Goal: Task Accomplishment & Management: Use online tool/utility

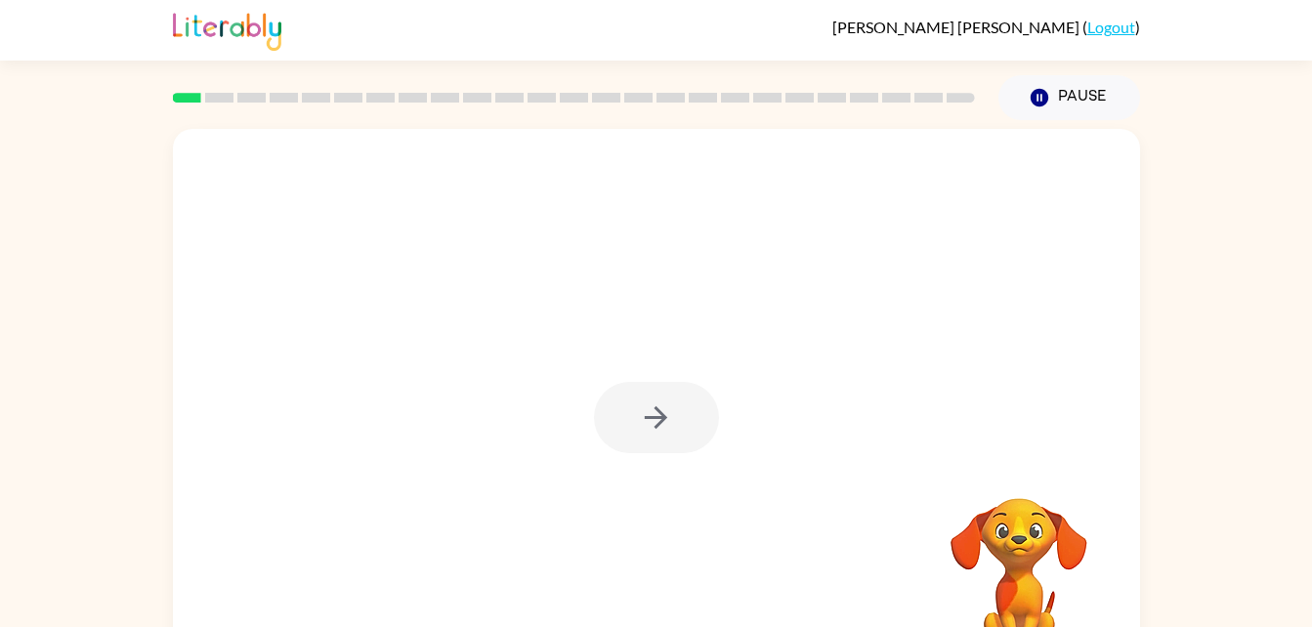
click at [661, 440] on div at bounding box center [656, 417] width 125 height 71
click at [664, 450] on button "button" at bounding box center [656, 417] width 125 height 71
click at [662, 456] on div at bounding box center [656, 408] width 967 height 558
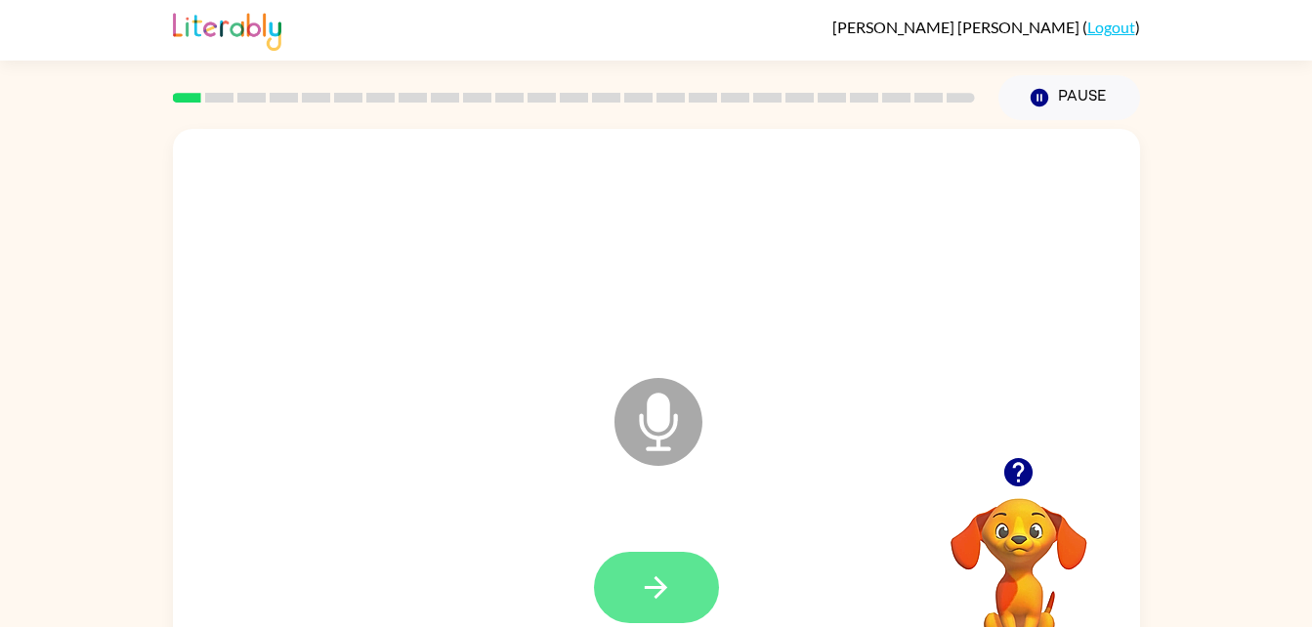
click at [685, 579] on button "button" at bounding box center [656, 587] width 125 height 71
click at [649, 606] on button "button" at bounding box center [656, 587] width 125 height 71
click at [709, 591] on button "button" at bounding box center [656, 587] width 125 height 71
click at [639, 585] on icon "button" at bounding box center [656, 588] width 34 height 34
click at [656, 597] on icon "button" at bounding box center [656, 588] width 22 height 22
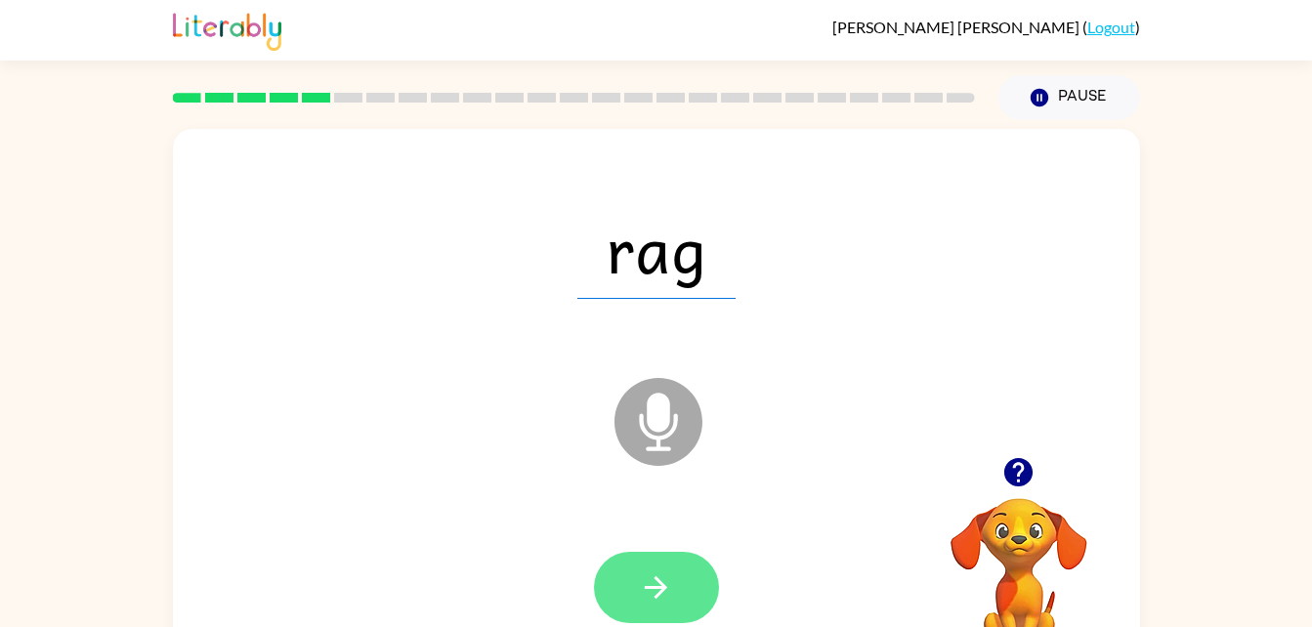
click at [669, 577] on icon "button" at bounding box center [656, 588] width 34 height 34
click at [623, 614] on button "button" at bounding box center [656, 587] width 125 height 71
click at [655, 571] on icon "button" at bounding box center [656, 588] width 34 height 34
click at [667, 591] on icon "button" at bounding box center [656, 588] width 34 height 34
click at [670, 595] on icon "button" at bounding box center [656, 588] width 34 height 34
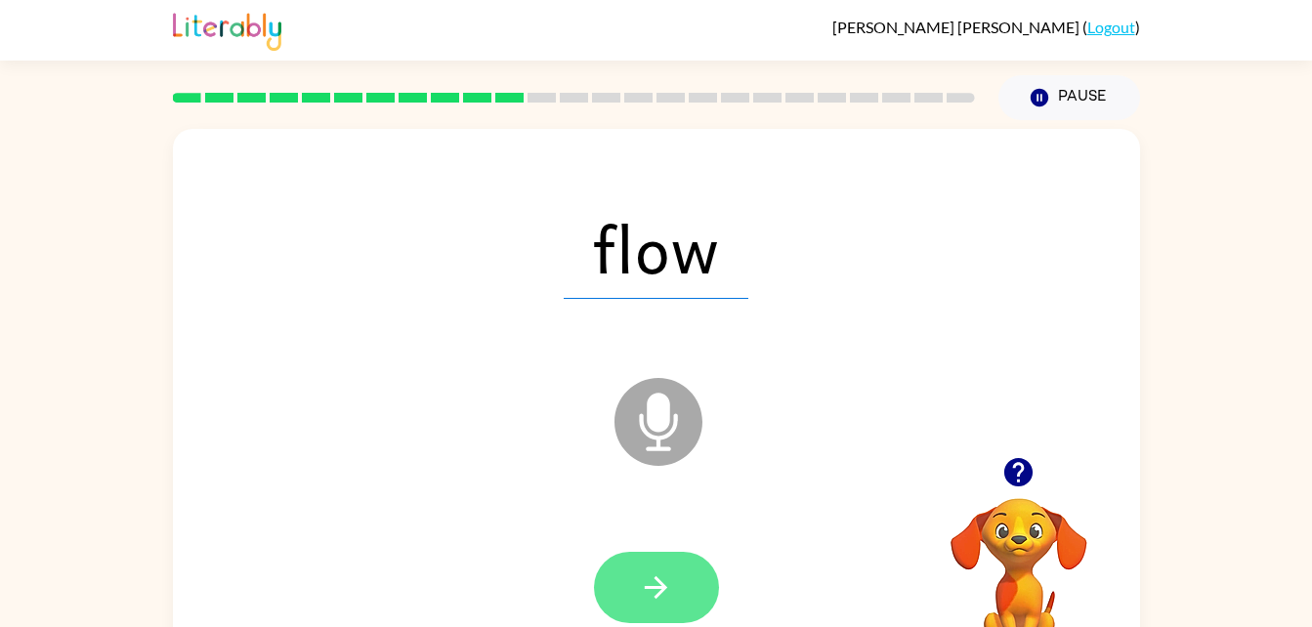
click at [641, 585] on icon "button" at bounding box center [656, 588] width 34 height 34
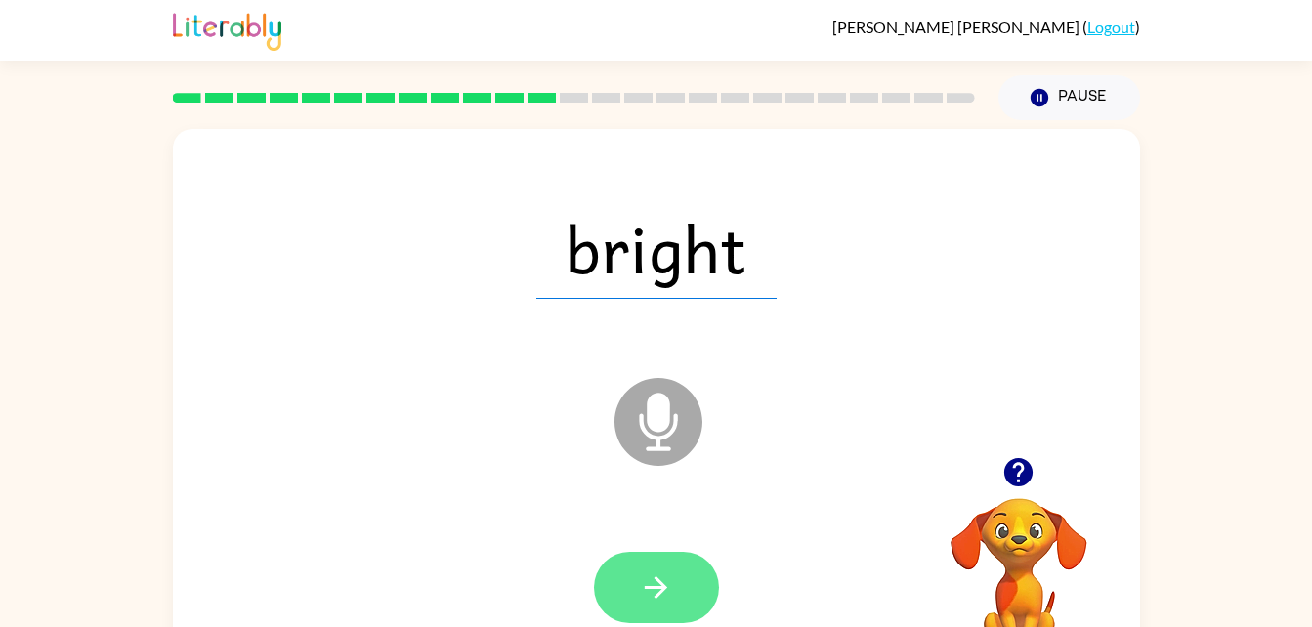
click at [663, 554] on button "button" at bounding box center [656, 587] width 125 height 71
click at [704, 611] on button "button" at bounding box center [656, 587] width 125 height 71
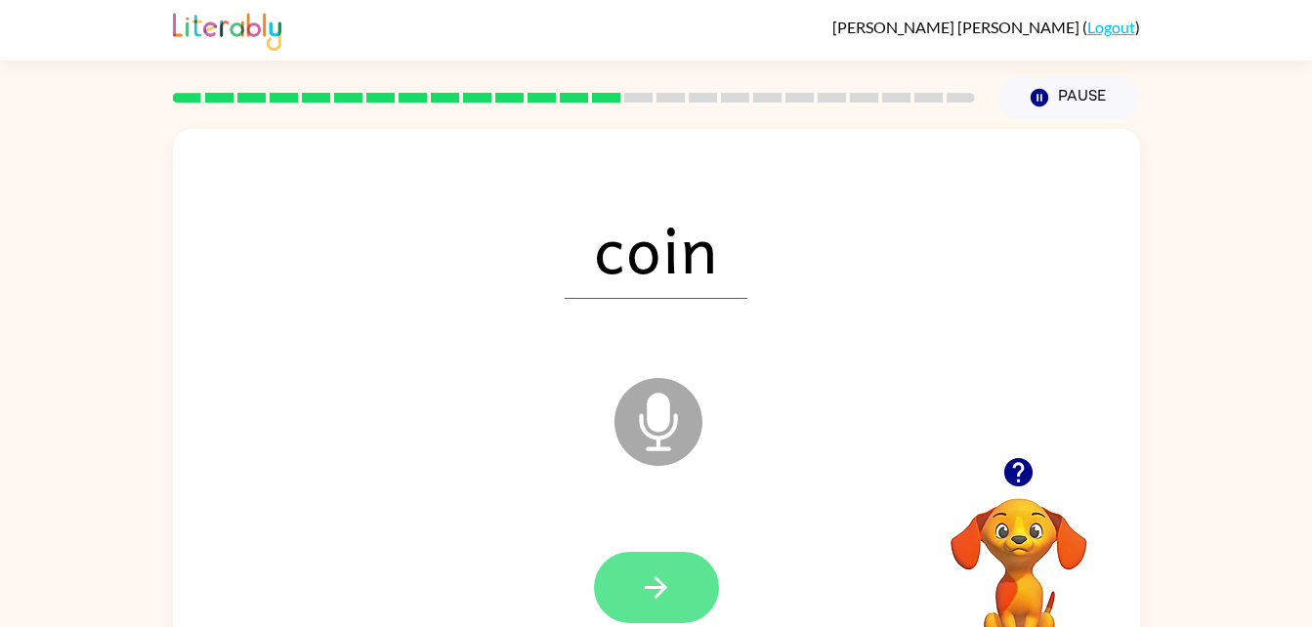
click at [688, 555] on button "button" at bounding box center [656, 587] width 125 height 71
click at [656, 614] on button "button" at bounding box center [656, 587] width 125 height 71
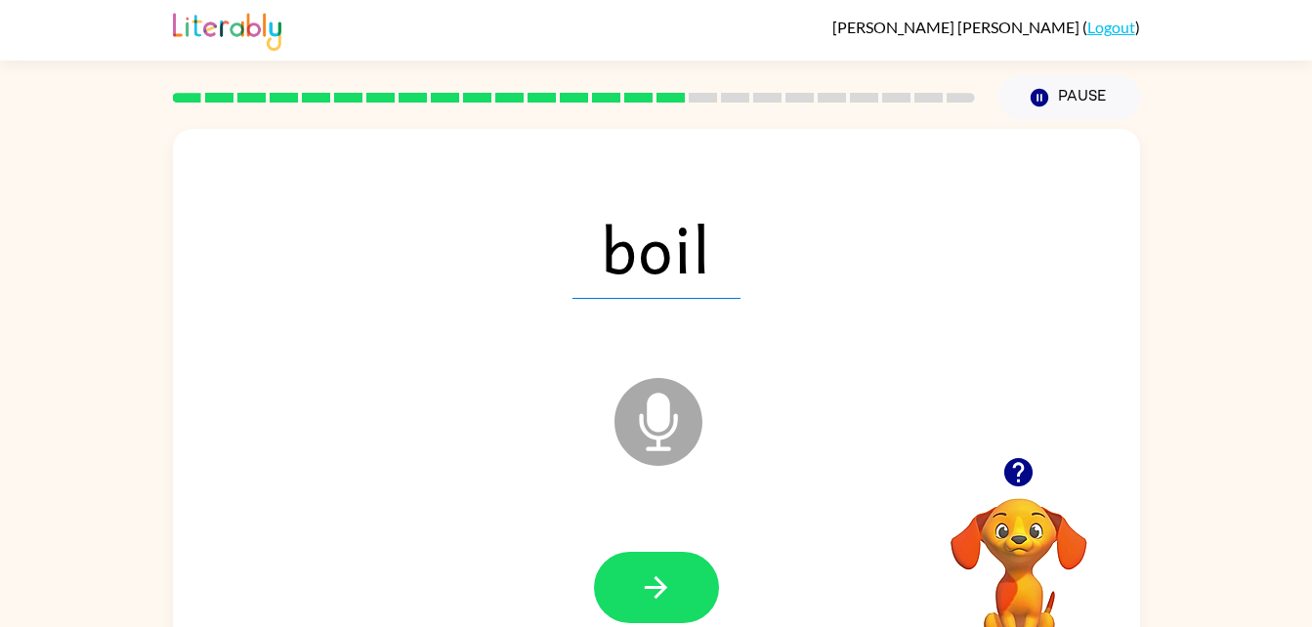
scroll to position [60, 0]
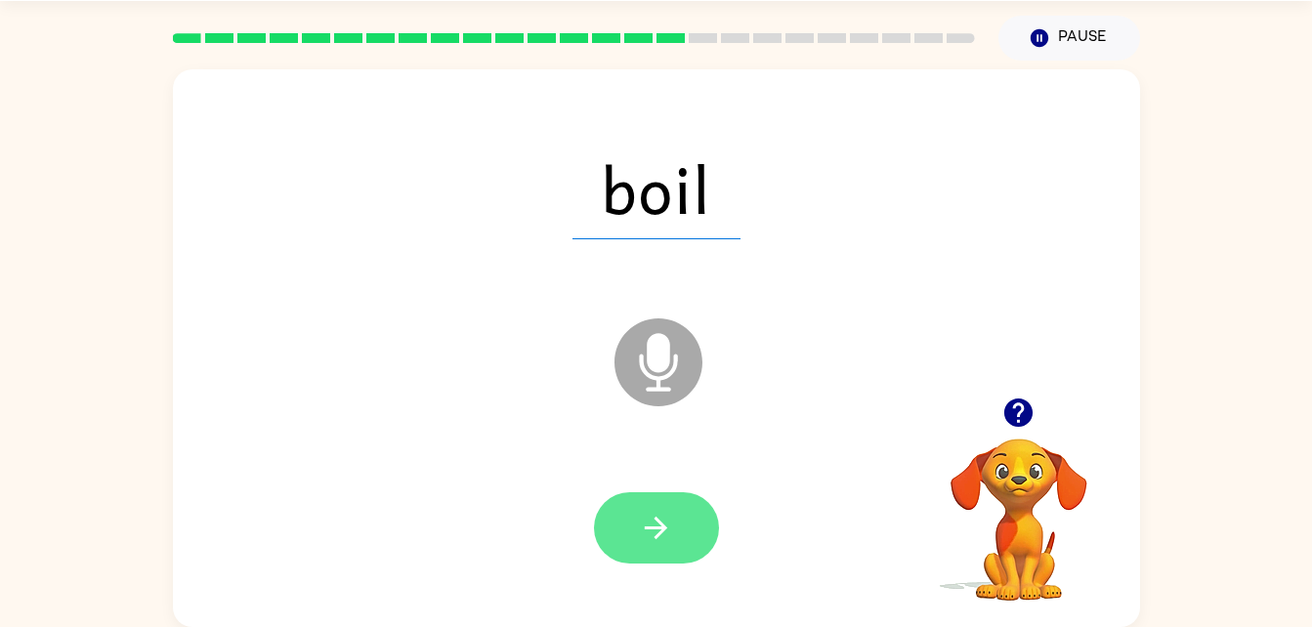
click at [659, 537] on icon "button" at bounding box center [656, 528] width 34 height 34
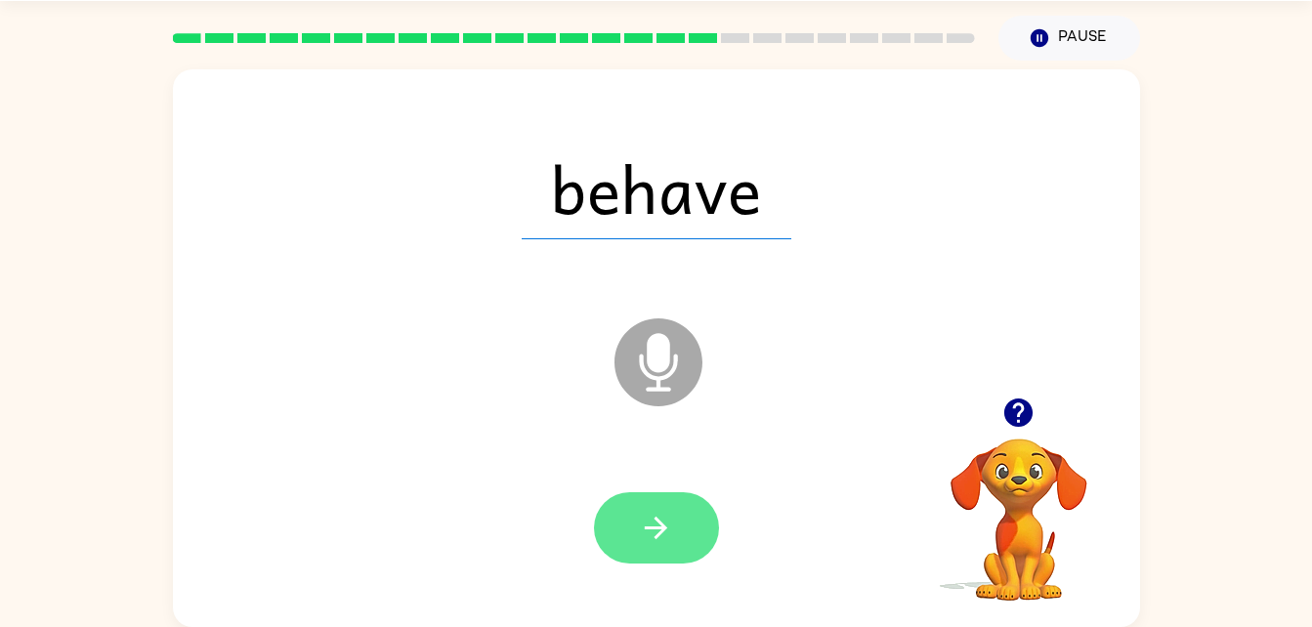
click at [673, 519] on button "button" at bounding box center [656, 527] width 125 height 71
click at [630, 492] on button "button" at bounding box center [656, 527] width 125 height 71
click at [638, 526] on button "button" at bounding box center [656, 527] width 125 height 71
click at [695, 525] on button "button" at bounding box center [656, 527] width 125 height 71
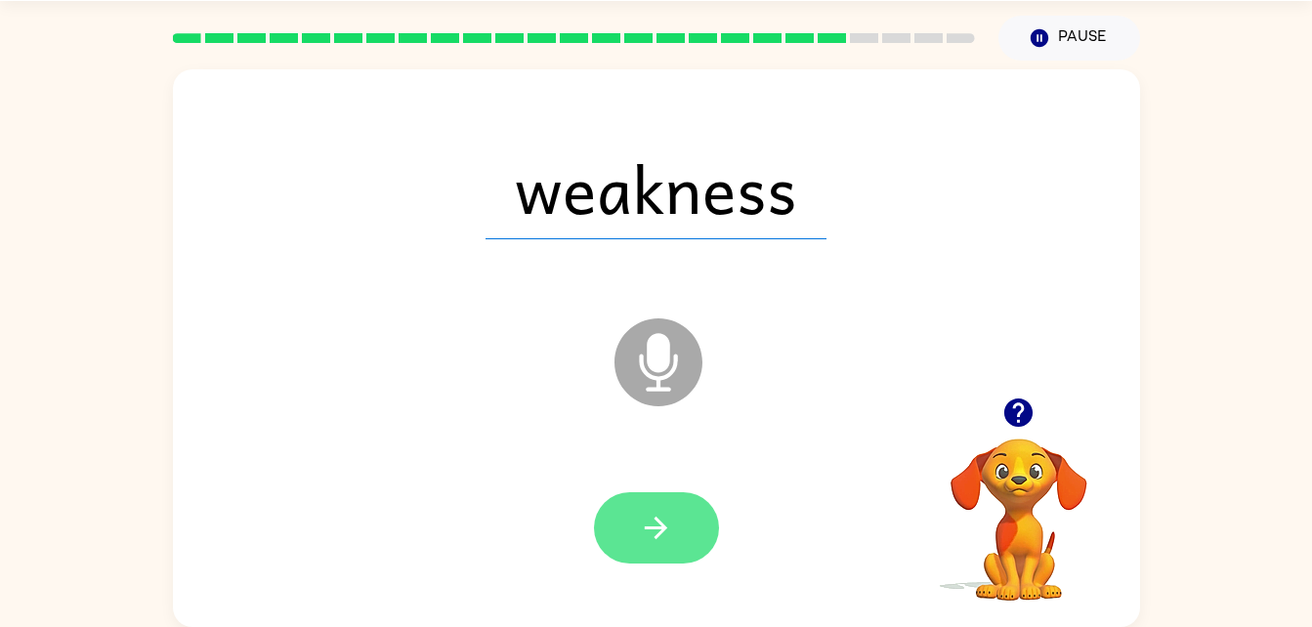
click at [631, 546] on button "button" at bounding box center [656, 527] width 125 height 71
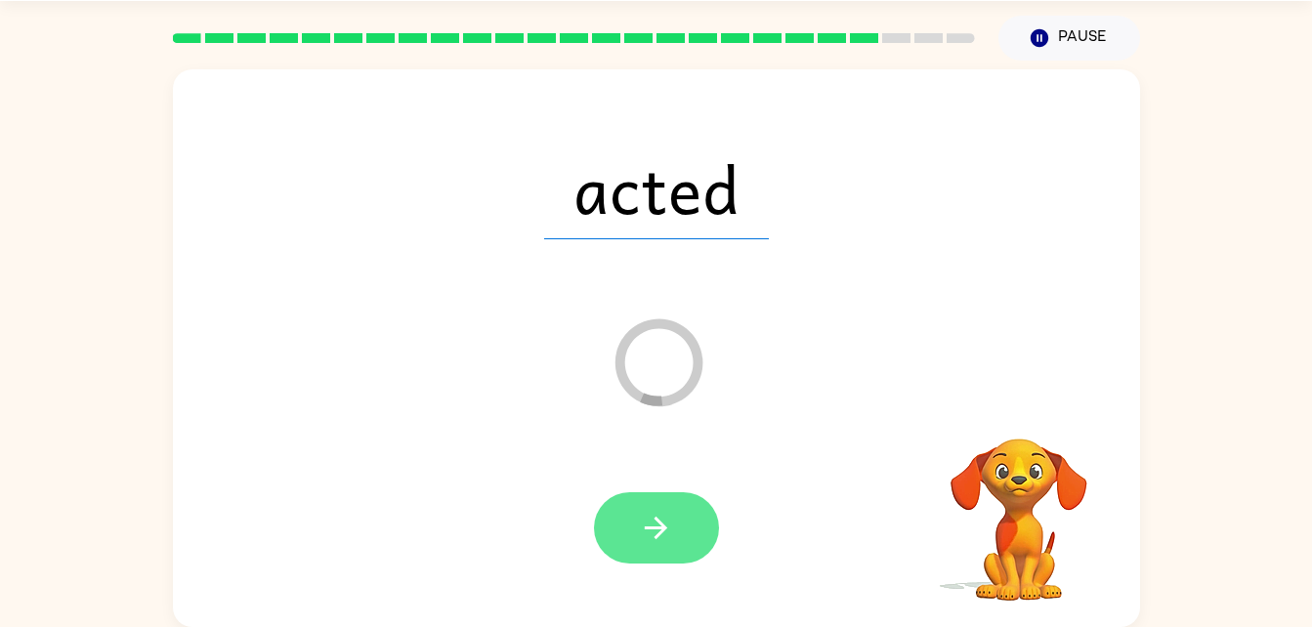
click at [661, 541] on icon "button" at bounding box center [656, 528] width 34 height 34
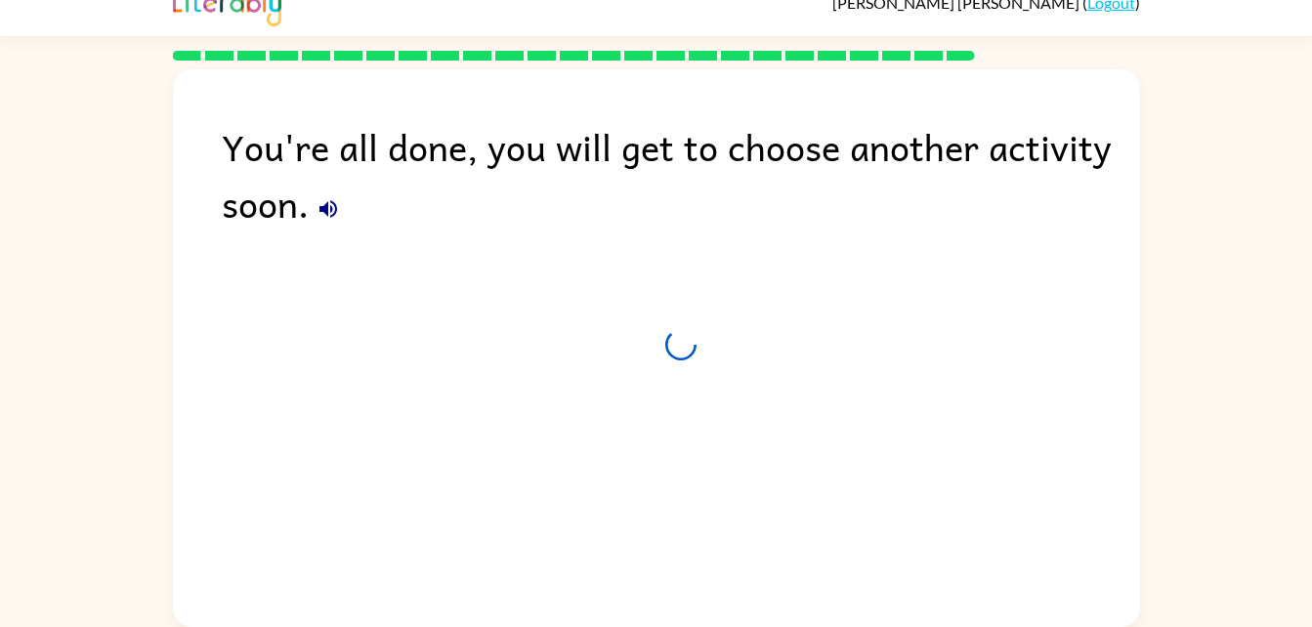
scroll to position [24, 0]
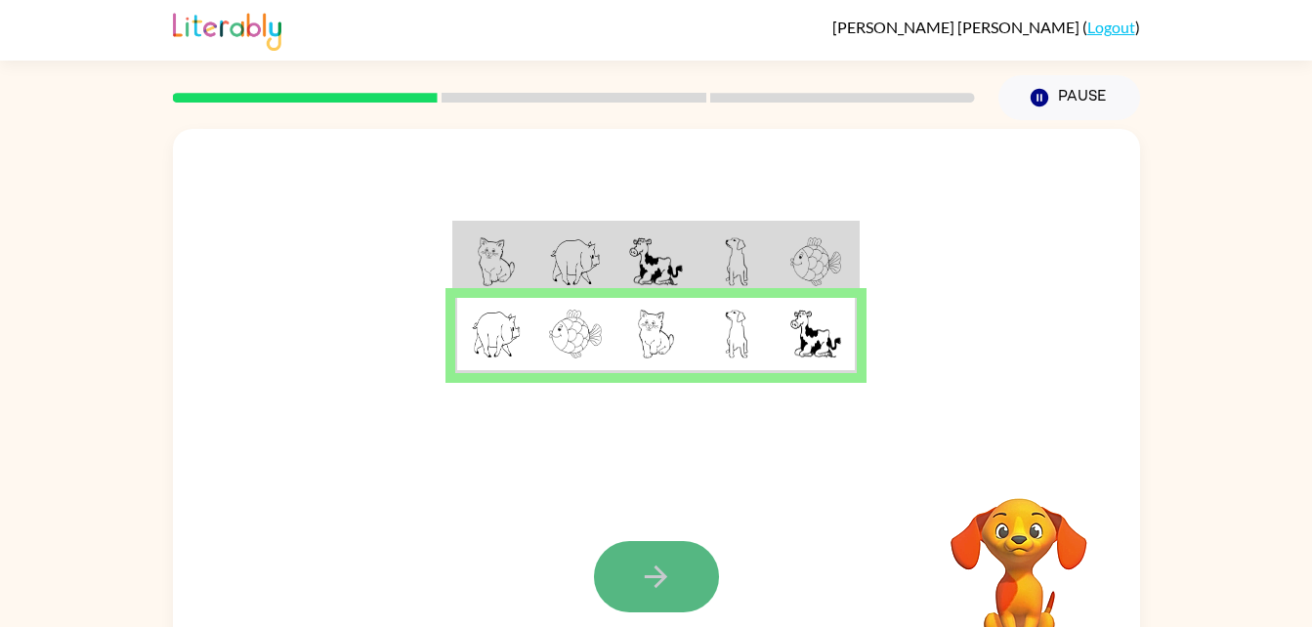
click at [682, 581] on button "button" at bounding box center [656, 576] width 125 height 71
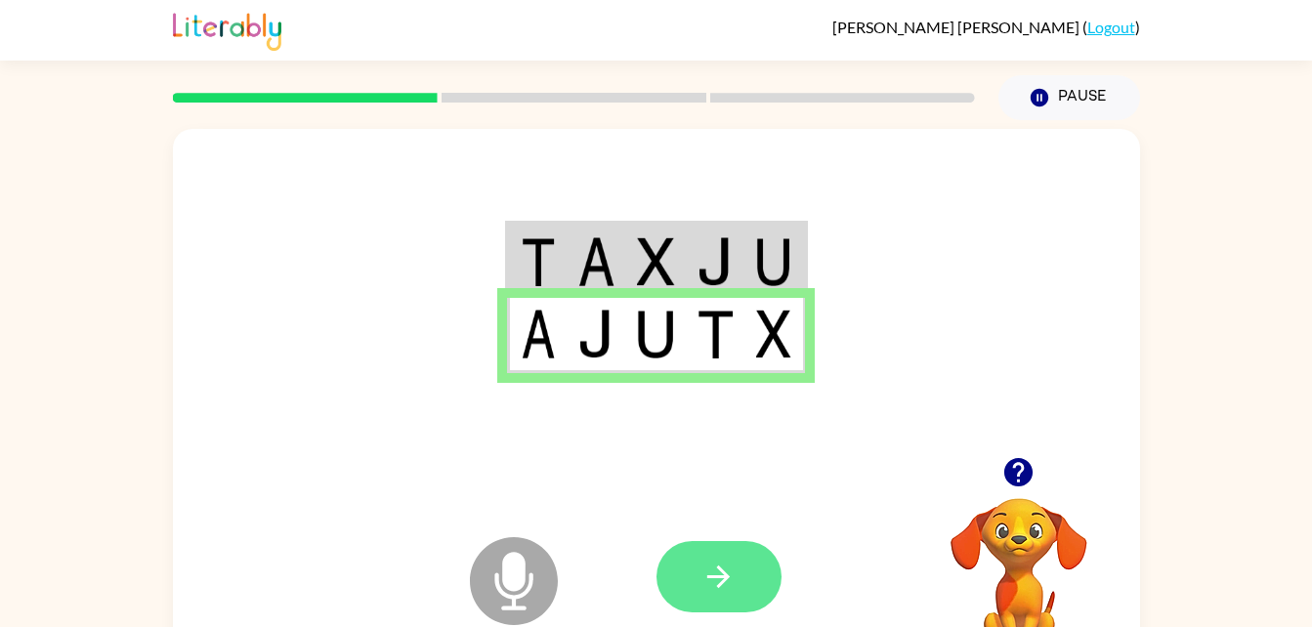
click at [694, 591] on button "button" at bounding box center [719, 576] width 125 height 71
click at [700, 567] on button "button" at bounding box center [719, 576] width 125 height 71
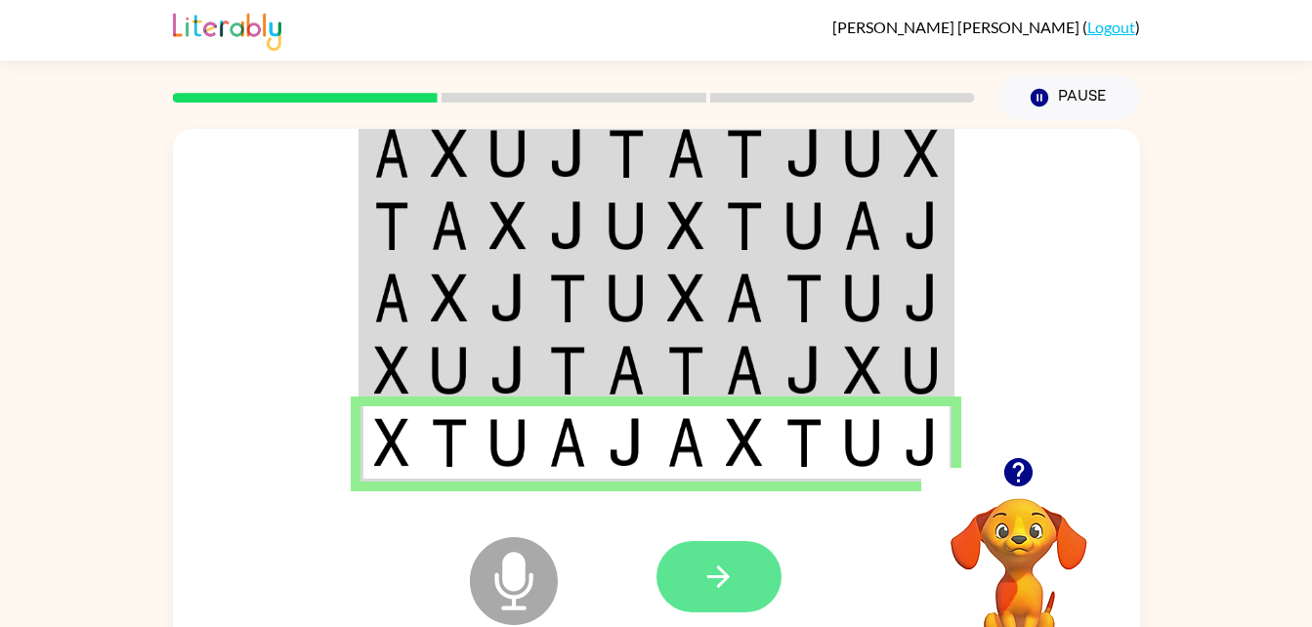
click at [672, 589] on button "button" at bounding box center [719, 576] width 125 height 71
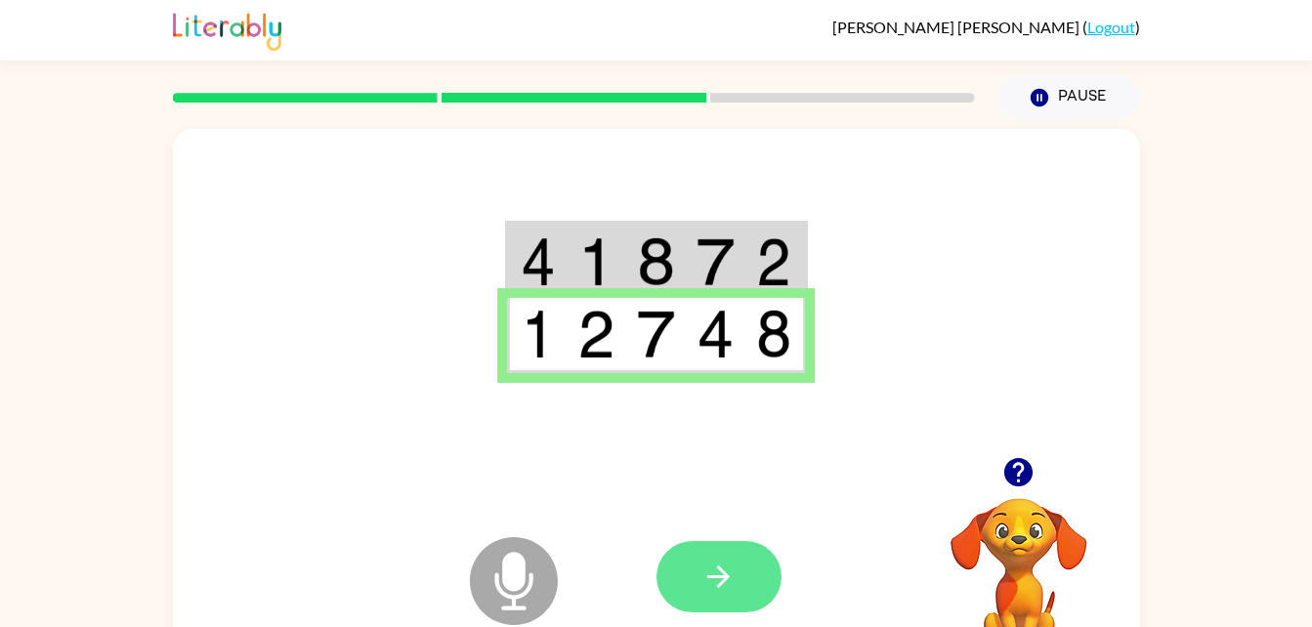
click at [725, 577] on icon "button" at bounding box center [718, 577] width 22 height 22
click at [729, 592] on icon "button" at bounding box center [719, 577] width 34 height 34
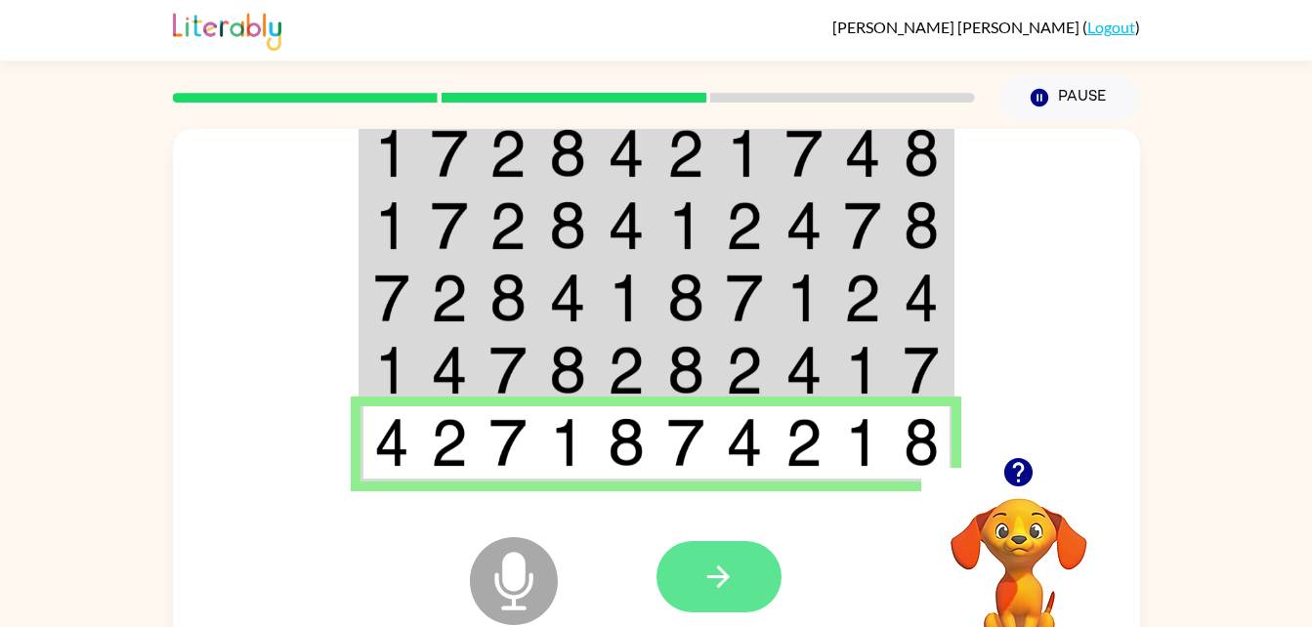
click at [757, 609] on button "button" at bounding box center [719, 576] width 125 height 71
